Goal: Find specific page/section: Find specific page/section

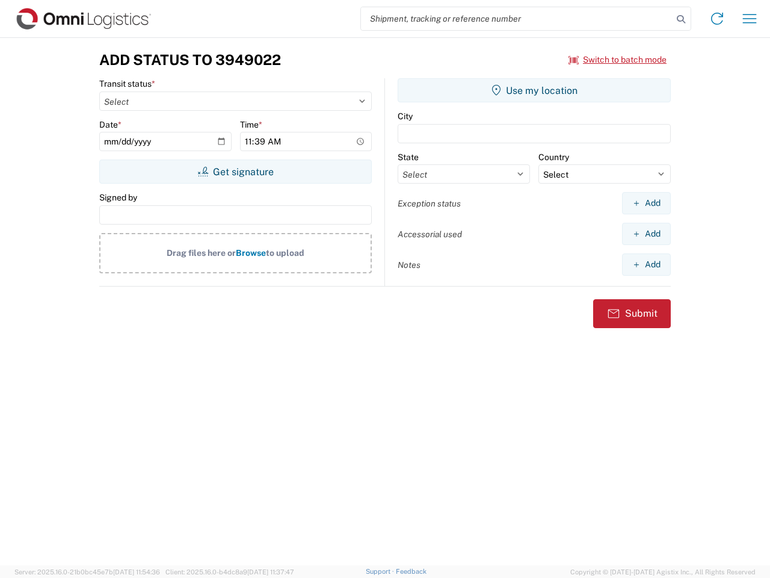
click at [517, 19] on input "search" at bounding box center [517, 18] width 312 height 23
click at [681, 19] on icon at bounding box center [681, 19] width 17 height 17
click at [717, 19] on icon at bounding box center [717, 18] width 19 height 19
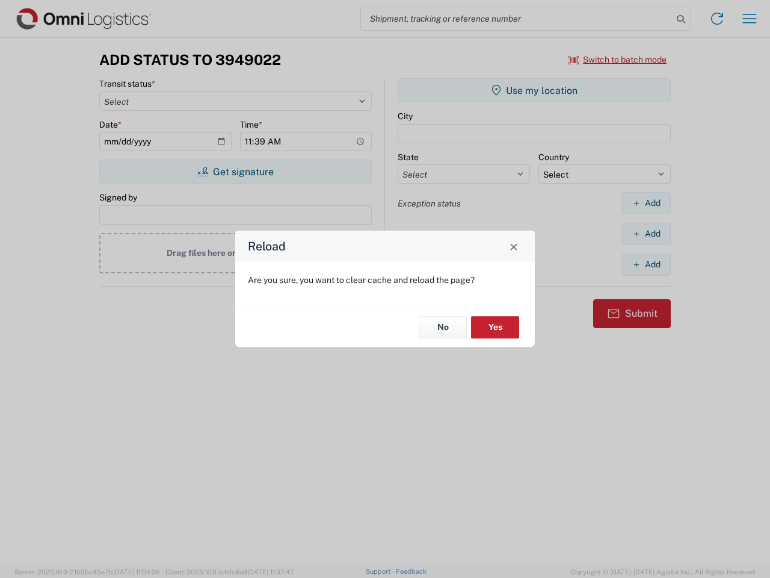
click at [618, 60] on div "Reload Are you sure, you want to clear cache and reload the page? No Yes" at bounding box center [385, 289] width 770 height 578
click at [235, 171] on div "Reload Are you sure, you want to clear cache and reload the page? No Yes" at bounding box center [385, 289] width 770 height 578
click at [534, 90] on div "Reload Are you sure, you want to clear cache and reload the page? No Yes" at bounding box center [385, 289] width 770 height 578
click at [646, 203] on div "Reload Are you sure, you want to clear cache and reload the page? No Yes" at bounding box center [385, 289] width 770 height 578
click at [646, 233] on div "Reload Are you sure, you want to clear cache and reload the page? No Yes" at bounding box center [385, 289] width 770 height 578
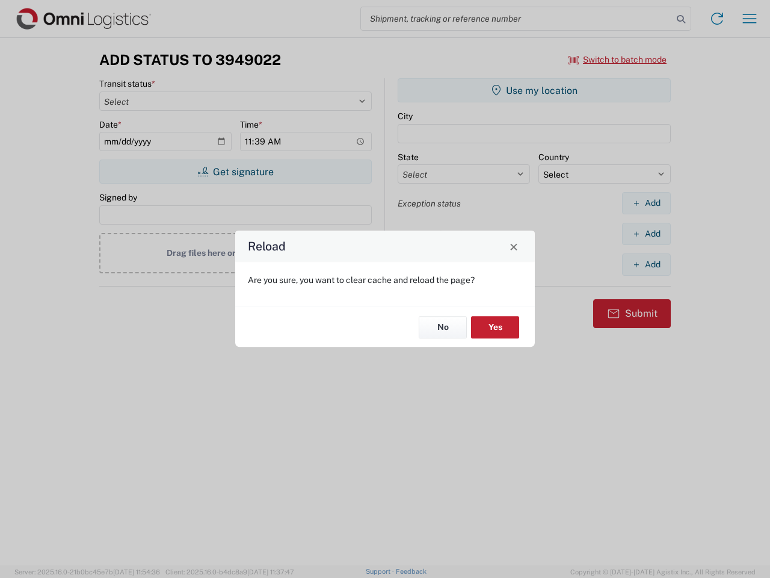
click at [646, 264] on div "Reload Are you sure, you want to clear cache and reload the page? No Yes" at bounding box center [385, 289] width 770 height 578
